Goal: Task Accomplishment & Management: Complete application form

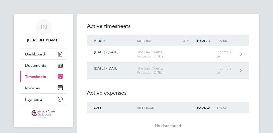
click at [137, 72] on div "The Law Courts, Probation Officer" at bounding box center [158, 70] width 42 height 9
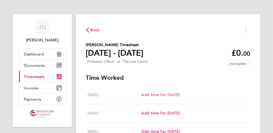
click at [144, 96] on span "Add time for [DATE]" at bounding box center [160, 94] width 39 height 5
select select "30"
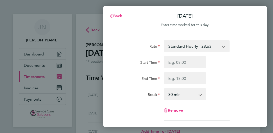
click at [185, 53] on div "Rate Standard Hourly - 28.63 Start Time End Time Break 0 min 15 min 30 min 45 m…" at bounding box center [185, 80] width 136 height 80
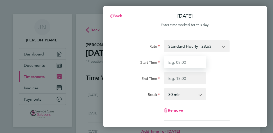
drag, startPoint x: 186, startPoint y: 56, endPoint x: 187, endPoint y: 60, distance: 3.3
click at [187, 59] on input "Start Time" at bounding box center [185, 62] width 43 height 12
type input "08:00"
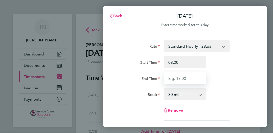
click at [200, 76] on input "End Time" at bounding box center [185, 78] width 43 height 12
click at [180, 80] on input "End Time" at bounding box center [185, 78] width 43 height 12
type input "14:00"
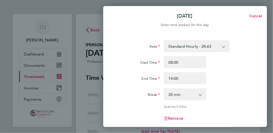
click at [202, 90] on app-icon-cross-button at bounding box center [203, 94] width 6 height 11
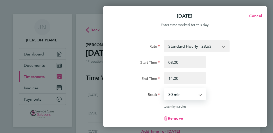
click at [184, 94] on select "0 min 15 min 30 min 45 min 60 min 75 min 90 min" at bounding box center [182, 94] width 36 height 11
select select "0"
click at [164, 89] on select "0 min 15 min 30 min 45 min 60 min 75 min 90 min" at bounding box center [182, 94] width 36 height 11
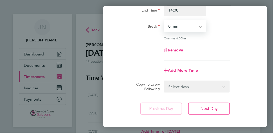
scroll to position [75, 0]
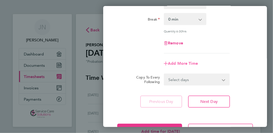
click at [180, 63] on span "Add More Time" at bounding box center [183, 63] width 30 height 5
select select "null"
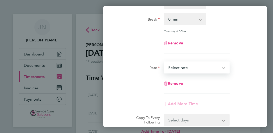
click at [183, 67] on select "Standard Hourly - 28.63 Select rate" at bounding box center [193, 67] width 59 height 11
select select "30"
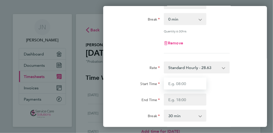
click at [180, 83] on input "Start Time" at bounding box center [185, 83] width 43 height 12
type input "15:30"
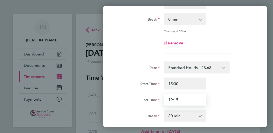
type input "19:15"
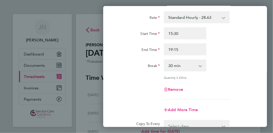
click at [199, 66] on select "0 min 15 min 30 min 45 min 60 min 75 min 90 min" at bounding box center [182, 65] width 36 height 11
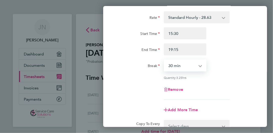
select select "0"
click at [164, 60] on select "0 min 15 min 30 min 45 min 60 min 75 min 90 min" at bounding box center [182, 65] width 36 height 11
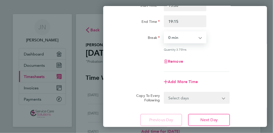
scroll to position [189, 0]
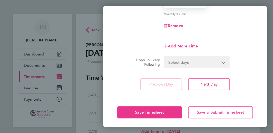
click at [192, 61] on select "Select days Day Weekday (Mon-Fri) Weekend (Sat-Sun) [DATE] [DATE] [DATE] [DATE]…" at bounding box center [193, 62] width 59 height 11
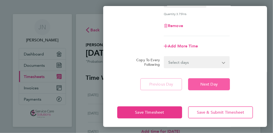
click at [208, 86] on button "Next Day" at bounding box center [209, 84] width 42 height 12
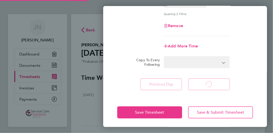
select select "30"
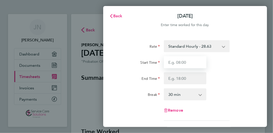
click at [199, 57] on input "Start Time" at bounding box center [185, 62] width 43 height 12
type input "07:00"
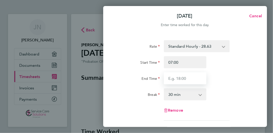
click at [172, 78] on input "End Time" at bounding box center [185, 78] width 43 height 12
type input "18:00"
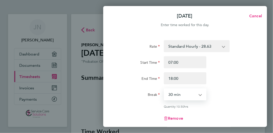
click at [181, 95] on select "0 min 15 min 30 min 45 min 60 min 75 min 90 min" at bounding box center [182, 94] width 36 height 11
select select "0"
click at [164, 89] on select "0 min 15 min 30 min 45 min 60 min 75 min 90 min" at bounding box center [182, 94] width 36 height 11
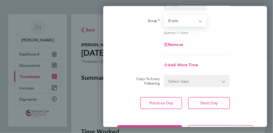
scroll to position [93, 0]
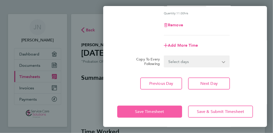
click at [174, 108] on button "Save Timesheet" at bounding box center [149, 111] width 65 height 12
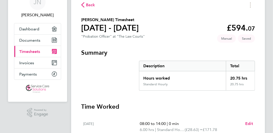
scroll to position [125, 0]
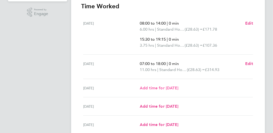
click at [178, 88] on span "Add time for [DATE]" at bounding box center [159, 87] width 39 height 5
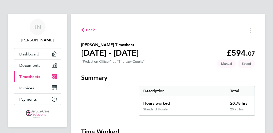
select select "30"
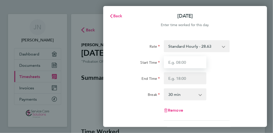
click at [188, 60] on input "Start Time" at bounding box center [185, 62] width 43 height 12
type input "07:00"
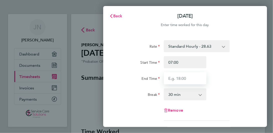
type input "18:00"
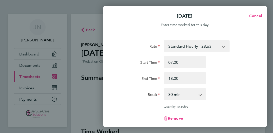
click at [182, 93] on select "0 min 15 min 30 min 45 min 60 min 75 min 90 min" at bounding box center [182, 94] width 36 height 11
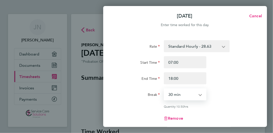
select select "0"
click at [164, 89] on select "0 min 15 min 30 min 45 min 60 min 75 min 90 min" at bounding box center [182, 94] width 36 height 11
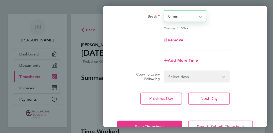
scroll to position [93, 0]
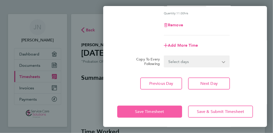
click at [160, 109] on span "Save Timesheet" at bounding box center [149, 111] width 29 height 5
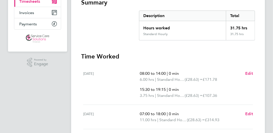
scroll to position [100, 0]
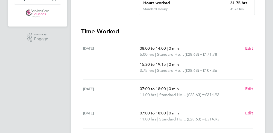
click at [249, 89] on span "Edit" at bounding box center [249, 88] width 8 height 5
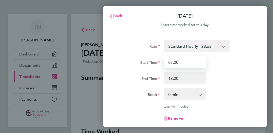
drag, startPoint x: 196, startPoint y: 65, endPoint x: 102, endPoint y: 64, distance: 94.2
click at [103, 65] on div "Rate Standard Hourly - 28.63 Start Time 07:00 End Time 18:00 Break 0 min 15 min…" at bounding box center [185, 111] width 164 height 154
type input "08:00"
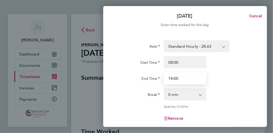
type input "14:00"
click at [183, 93] on select "0 min 15 min 30 min 45 min 60 min 75 min 90 min" at bounding box center [182, 94] width 36 height 11
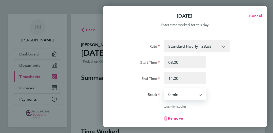
click at [249, 69] on div "Start Time 08:00 End Time 14:00" at bounding box center [185, 70] width 140 height 28
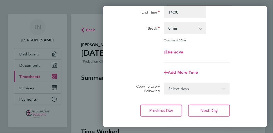
scroll to position [75, 0]
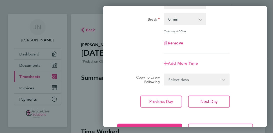
click at [187, 64] on span "Add More Time" at bounding box center [183, 63] width 30 height 5
select select "null"
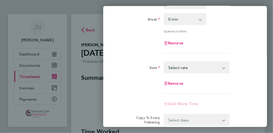
click at [189, 67] on select "Standard Hourly - 28.63 Select rate" at bounding box center [193, 67] width 59 height 11
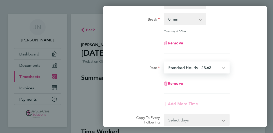
select select "30"
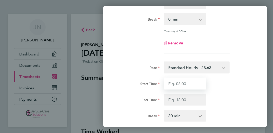
click at [184, 83] on input "Start Time" at bounding box center [185, 83] width 43 height 12
type input "15:30"
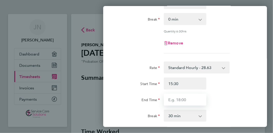
click at [175, 99] on input "End Time" at bounding box center [185, 99] width 43 height 12
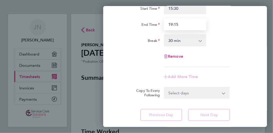
type input "19:15"
click at [188, 42] on select "0 min 15 min 30 min 45 min 60 min 75 min 90 min" at bounding box center [182, 40] width 36 height 11
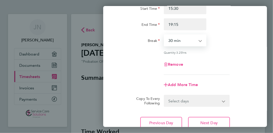
select select "0"
click at [164, 35] on select "0 min 15 min 30 min 45 min 60 min 75 min 90 min" at bounding box center [182, 40] width 36 height 11
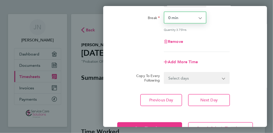
scroll to position [189, 0]
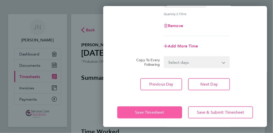
click at [155, 111] on span "Save Timesheet" at bounding box center [149, 112] width 29 height 5
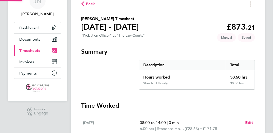
scroll to position [100, 0]
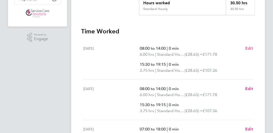
click at [248, 48] on span "Edit" at bounding box center [249, 48] width 8 height 5
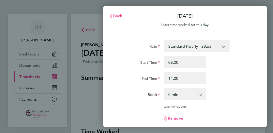
click at [175, 117] on span "Remove" at bounding box center [175, 118] width 15 height 5
click at [168, 118] on span "Remove" at bounding box center [175, 118] width 15 height 5
select select "null"
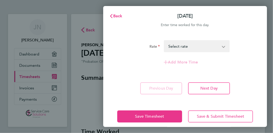
click at [178, 43] on select "Standard Hourly - 28.63 Select rate" at bounding box center [193, 46] width 59 height 11
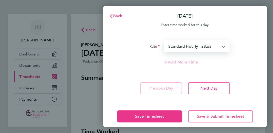
select select "30"
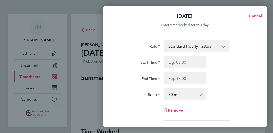
scroll to position [85, 0]
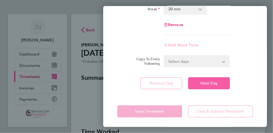
click at [203, 82] on span "Next Day" at bounding box center [208, 83] width 17 height 5
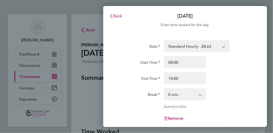
click at [120, 17] on span "Back" at bounding box center [117, 16] width 9 height 5
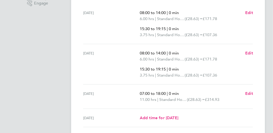
scroll to position [125, 0]
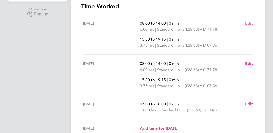
click at [248, 25] on span "Edit" at bounding box center [249, 23] width 8 height 5
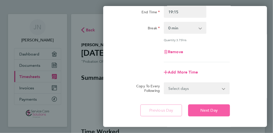
scroll to position [175, 0]
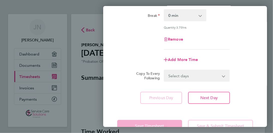
click at [186, 41] on div "Remove" at bounding box center [185, 39] width 47 height 12
click at [183, 39] on span "Remove" at bounding box center [175, 39] width 15 height 5
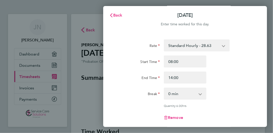
scroll to position [0, 0]
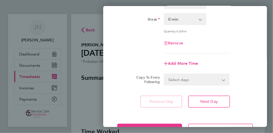
click at [173, 42] on span "Remove" at bounding box center [175, 43] width 15 height 5
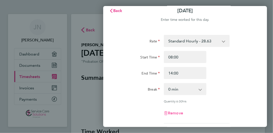
select select "null"
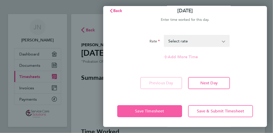
click at [155, 115] on button "Save Timesheet" at bounding box center [149, 111] width 65 height 12
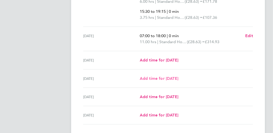
scroll to position [175, 0]
